Goal: Task Accomplishment & Management: Manage account settings

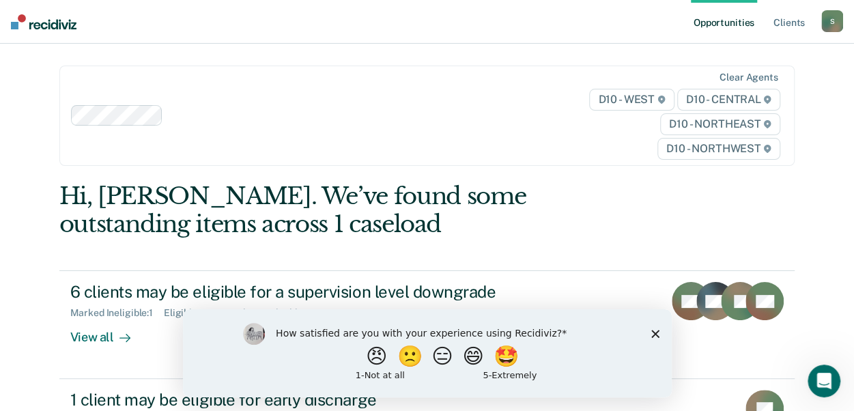
click at [653, 329] on icon "Close survey" at bounding box center [655, 333] width 8 height 8
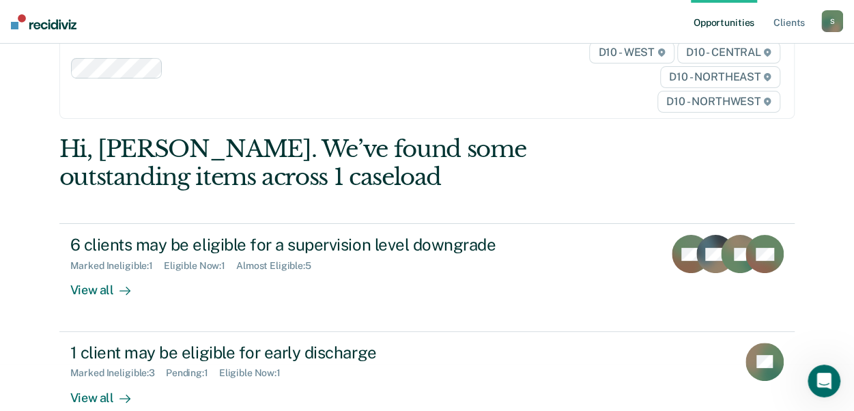
scroll to position [68, 0]
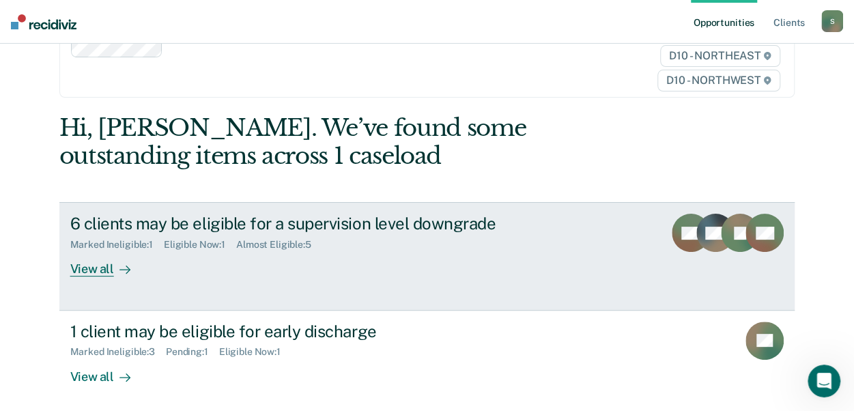
click at [101, 266] on div "View all" at bounding box center [108, 264] width 76 height 27
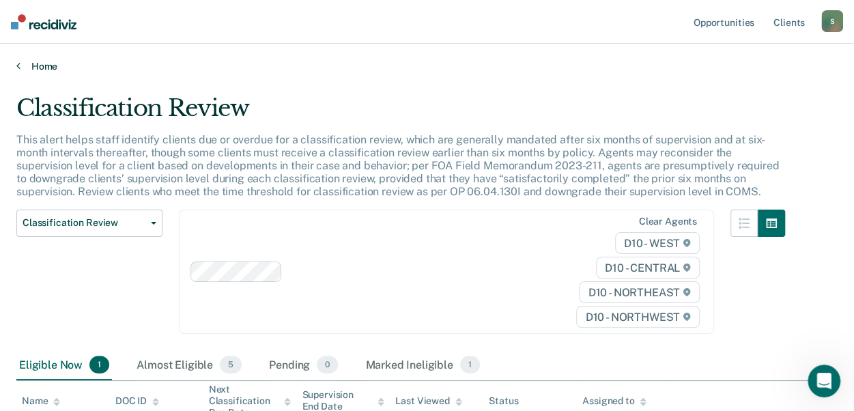
click at [30, 65] on link "Home" at bounding box center [427, 66] width 822 height 12
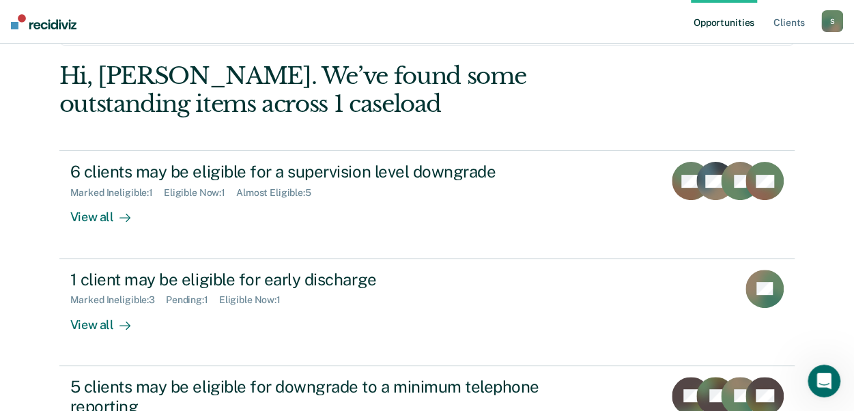
scroll to position [273, 0]
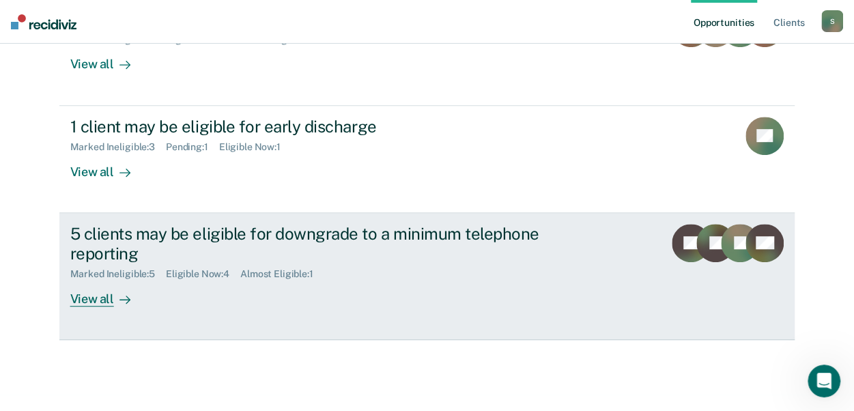
click at [88, 276] on div "Marked Ineligible : 5" at bounding box center [118, 274] width 96 height 12
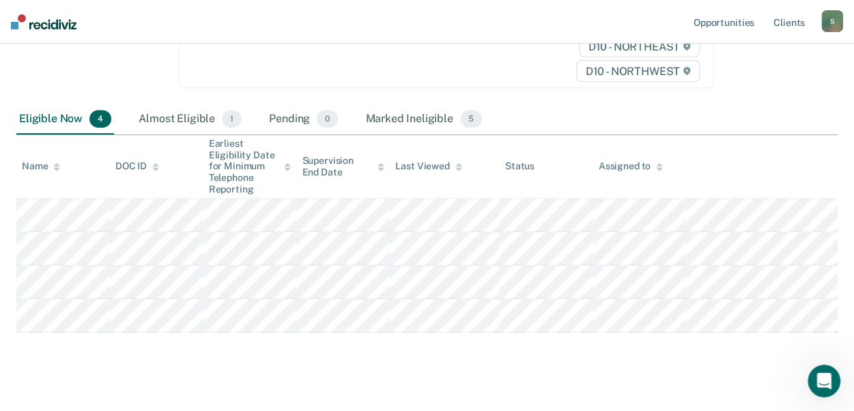
scroll to position [238, 0]
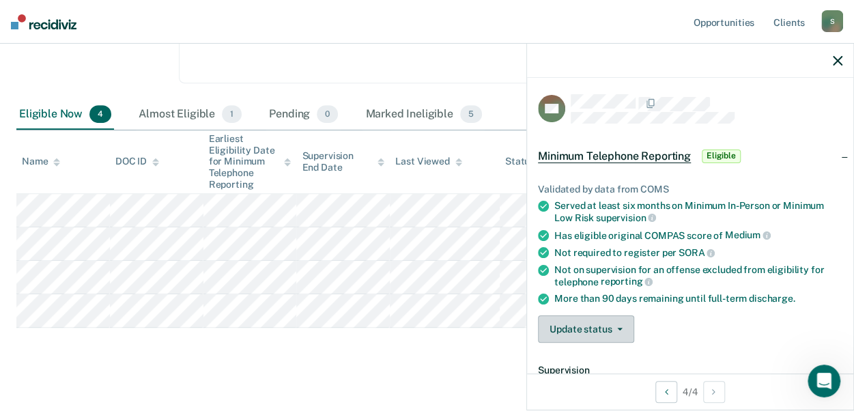
click at [589, 320] on button "Update status" at bounding box center [586, 329] width 96 height 27
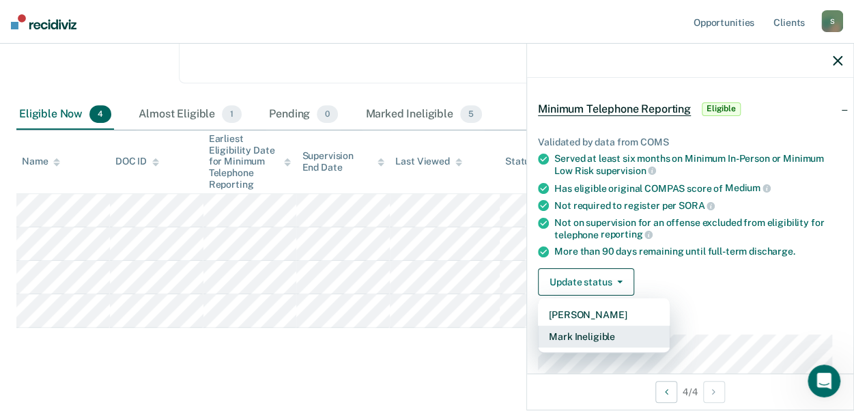
scroll to position [68, 0]
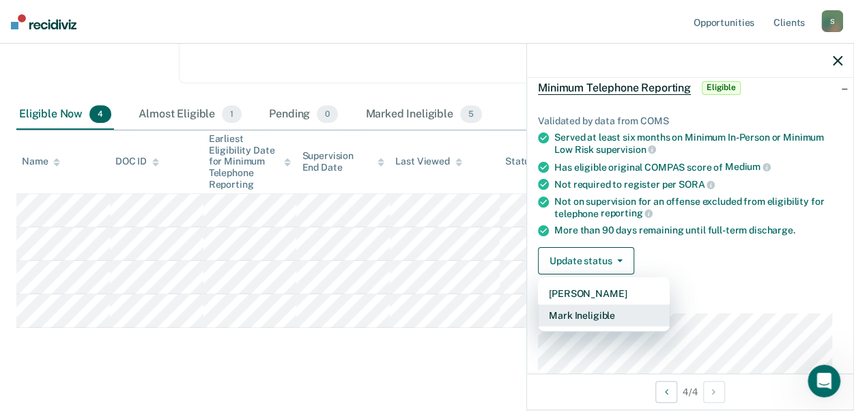
click at [612, 318] on button "Mark Ineligible" at bounding box center [604, 316] width 132 height 22
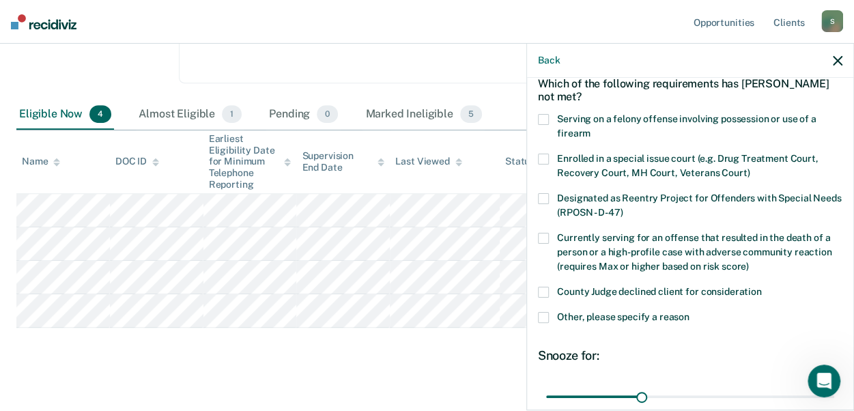
click at [543, 315] on span at bounding box center [543, 317] width 11 height 11
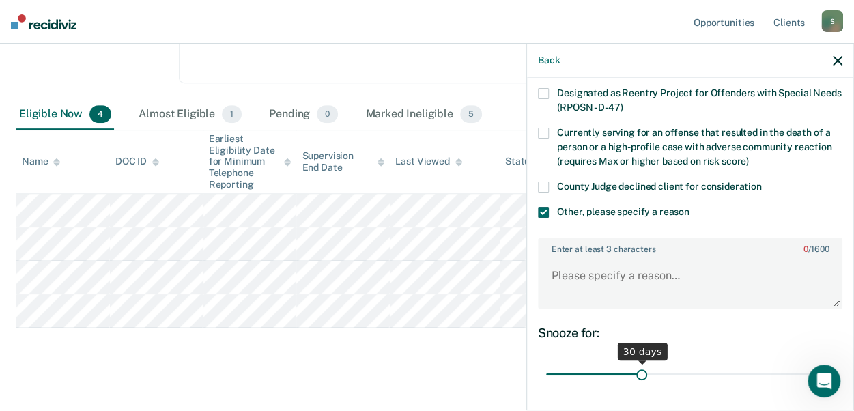
scroll to position [205, 0]
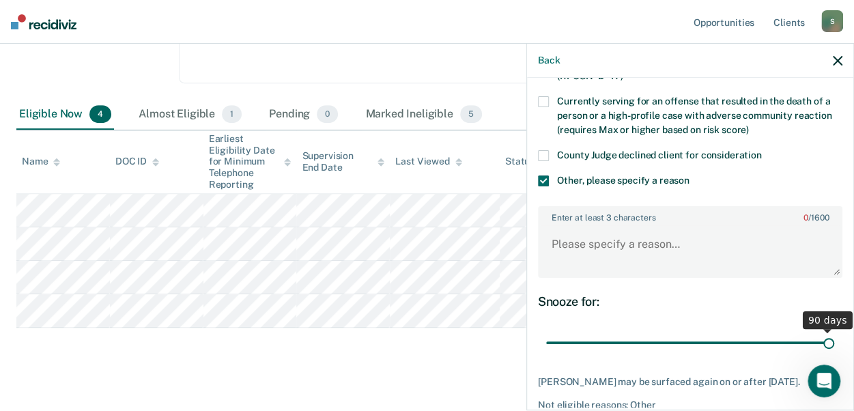
drag, startPoint x: 637, startPoint y: 340, endPoint x: 841, endPoint y: 340, distance: 204.9
type input "90"
click at [835, 348] on input "range" at bounding box center [690, 343] width 288 height 24
click at [583, 241] on textarea "Enter at least 3 characters 0 / 1600" at bounding box center [691, 250] width 302 height 51
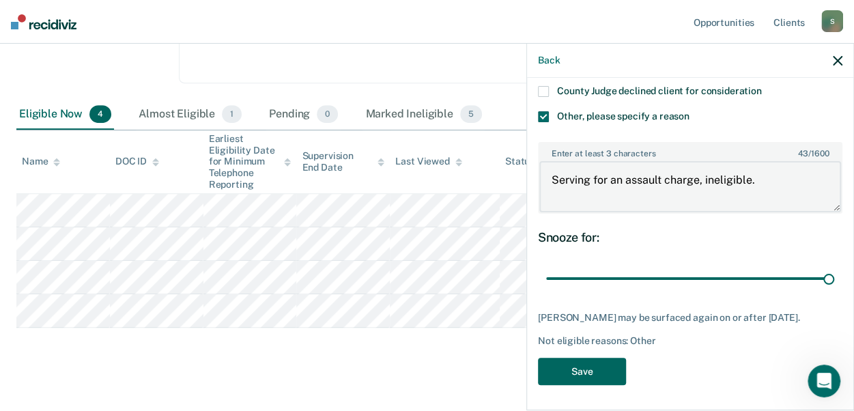
type textarea "Serving for an assault charge, ineligible."
click at [593, 365] on button "Save" at bounding box center [582, 372] width 88 height 28
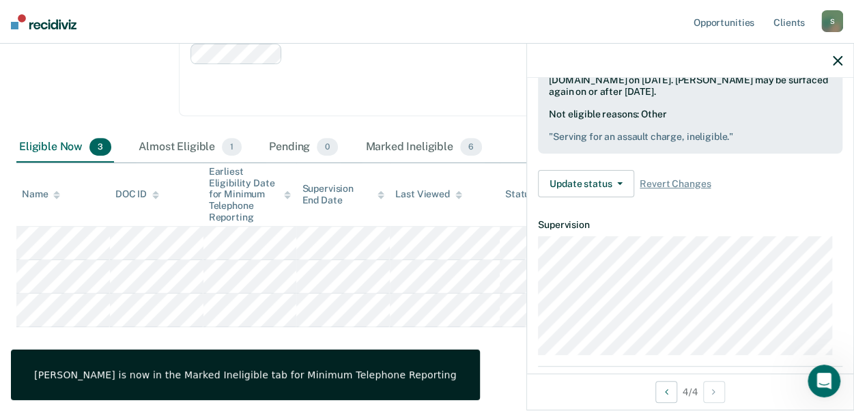
click at [839, 55] on button "button" at bounding box center [838, 61] width 10 height 12
